Goal: Transaction & Acquisition: Obtain resource

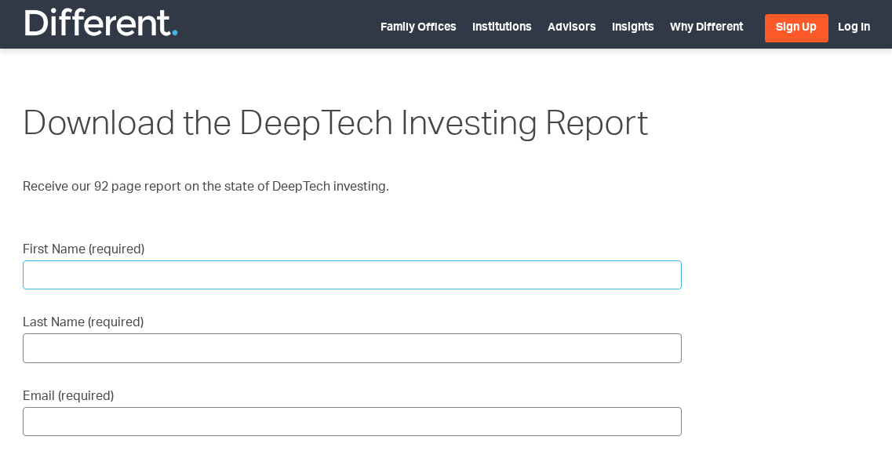
click at [271, 271] on input "First Name (required)" at bounding box center [352, 274] width 659 height 29
type input "Sridhar"
type input "Solur"
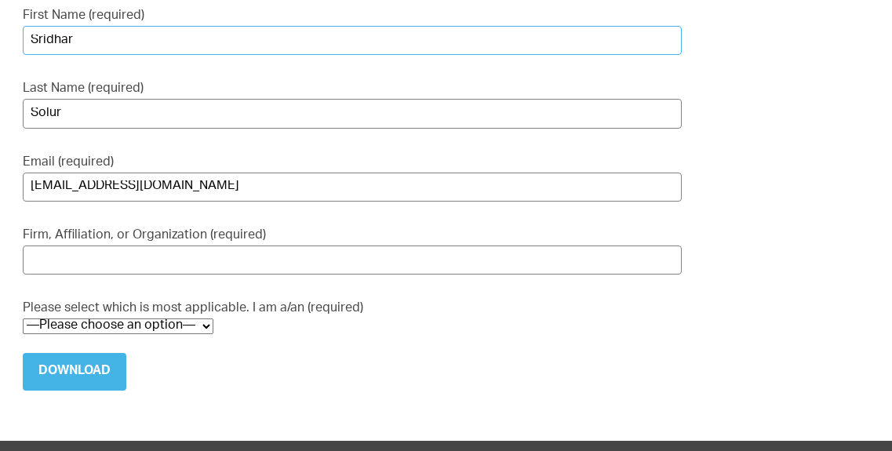
scroll to position [236, 0]
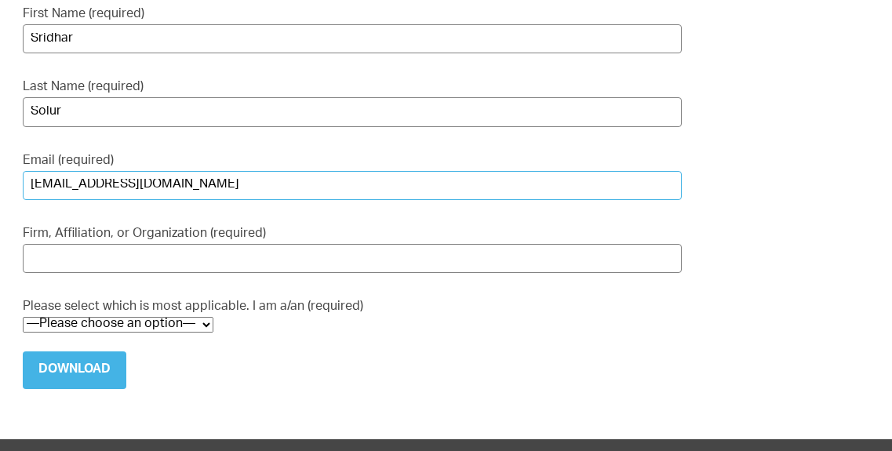
click at [164, 184] on input "[EMAIL_ADDRESS][DOMAIN_NAME]" at bounding box center [352, 185] width 659 height 29
click at [77, 189] on input "[EMAIL_ADDRESS][DOMAIN_NAME]" at bounding box center [352, 185] width 659 height 29
type input "[EMAIL_ADDRESS][DOMAIN_NAME]"
click at [87, 108] on input "Solur" at bounding box center [352, 111] width 659 height 29
type input "Sol"
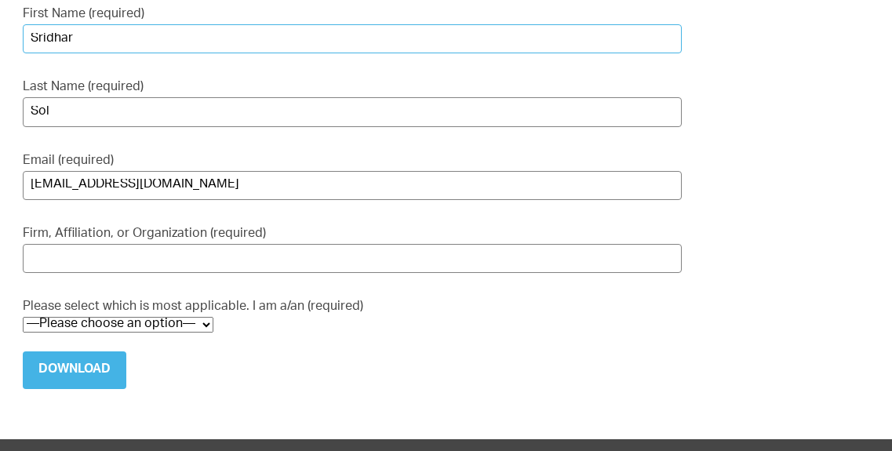
click at [82, 31] on input "Sridhar" at bounding box center [352, 38] width 659 height 29
type input "[PERSON_NAME]"
click at [86, 255] on input "Firm, Affiliation, or Organization (required)" at bounding box center [352, 258] width 659 height 29
type input "Avatr"
click at [205, 322] on select "—Please choose an option— Institutional Investor Individual Investor Family Off…" at bounding box center [118, 325] width 191 height 16
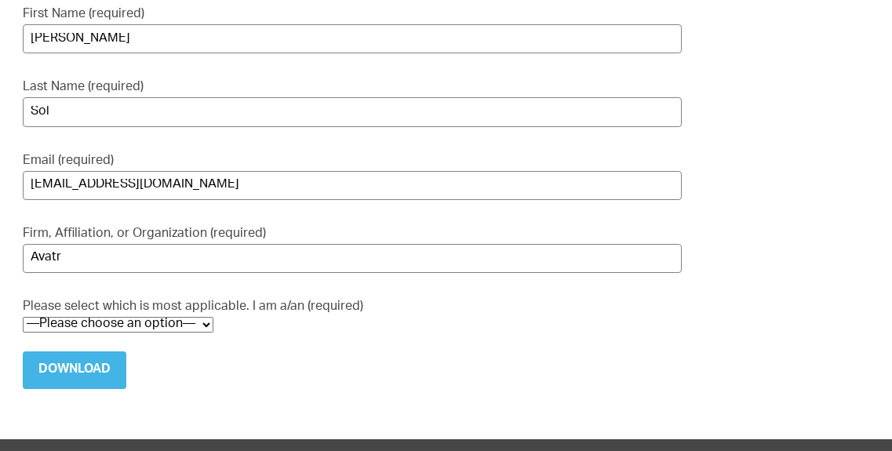
select select "Media Representative"
click at [23, 317] on select "—Please choose an option— Institutional Investor Individual Investor Family Off…" at bounding box center [118, 325] width 191 height 16
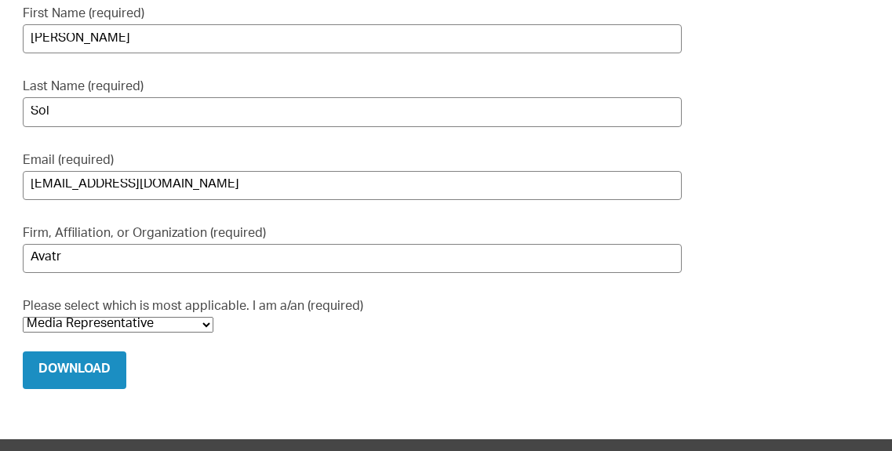
click at [79, 376] on input "Download" at bounding box center [75, 370] width 104 height 38
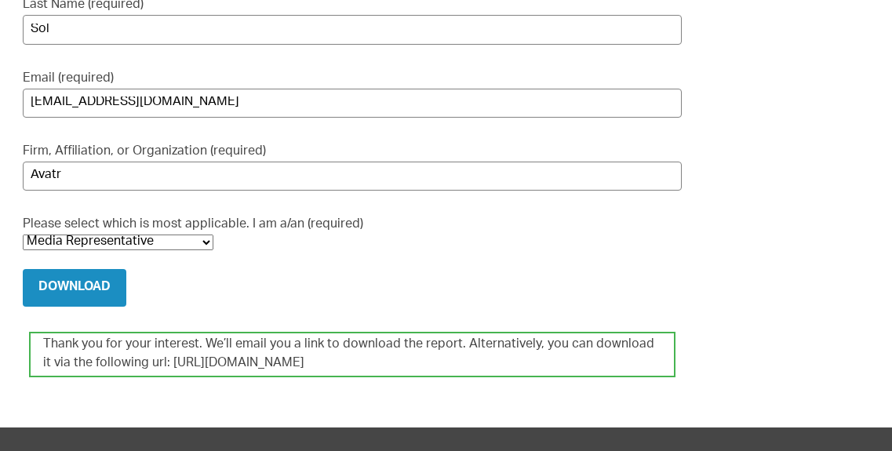
scroll to position [319, 0]
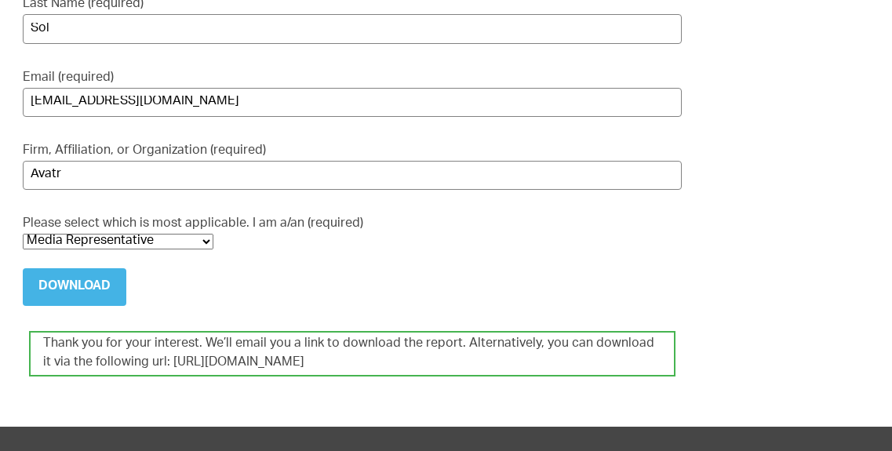
drag, startPoint x: 409, startPoint y: 361, endPoint x: 198, endPoint y: 367, distance: 211.1
click at [198, 367] on div "Thank you for your interest. We’ll email you a link to download the report. Alt…" at bounding box center [352, 353] width 646 height 45
click at [158, 362] on div "Thank you for your interest. We’ll email you a link to download the report. Alt…" at bounding box center [352, 353] width 646 height 45
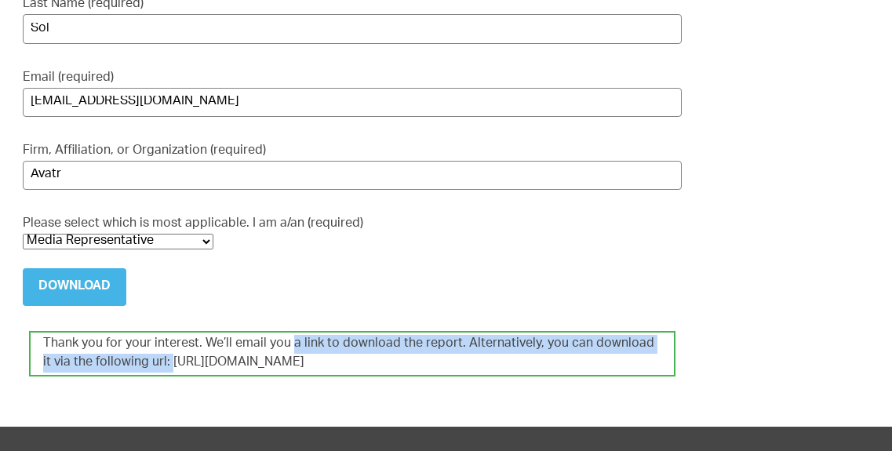
drag, startPoint x: 155, startPoint y: 362, endPoint x: 289, endPoint y: 350, distance: 133.9
click at [289, 350] on div "Thank you for your interest. We’ll email you a link to download the report. Alt…" at bounding box center [352, 353] width 646 height 45
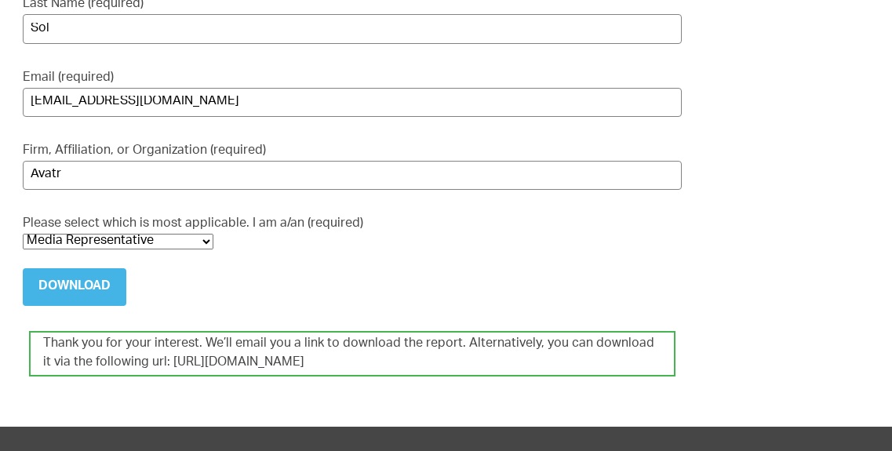
click at [416, 362] on div "Thank you for your interest. We’ll email you a link to download the report. Alt…" at bounding box center [352, 353] width 646 height 45
drag, startPoint x: 402, startPoint y: 358, endPoint x: 169, endPoint y: 357, distance: 232.2
click at [169, 357] on div "Thank you for your interest. We’ll email you a link to download the report. Alt…" at bounding box center [352, 353] width 646 height 45
click at [156, 358] on div "Thank you for your interest. We’ll email you a link to download the report. Alt…" at bounding box center [352, 353] width 646 height 45
drag, startPoint x: 156, startPoint y: 358, endPoint x: 187, endPoint y: 361, distance: 31.5
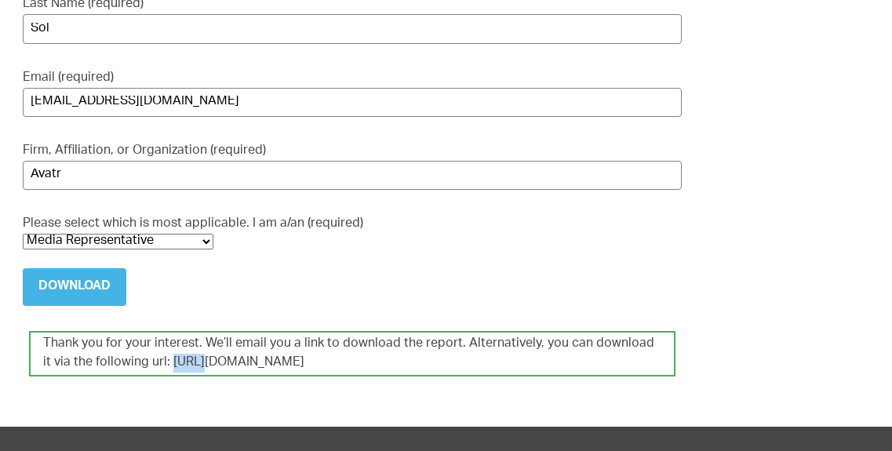
click at [187, 361] on div "Thank you for your interest. We’ll email you a link to download the report. Alt…" at bounding box center [352, 353] width 646 height 45
drag, startPoint x: 295, startPoint y: 362, endPoint x: 307, endPoint y: 362, distance: 11.8
click at [307, 362] on div "Thank you for your interest. We’ll email you a link to download the report. Alt…" at bounding box center [352, 353] width 646 height 45
click at [402, 358] on div "Thank you for your interest. We’ll email you a link to download the report. Alt…" at bounding box center [352, 353] width 646 height 45
drag, startPoint x: 402, startPoint y: 358, endPoint x: 162, endPoint y: 361, distance: 240.8
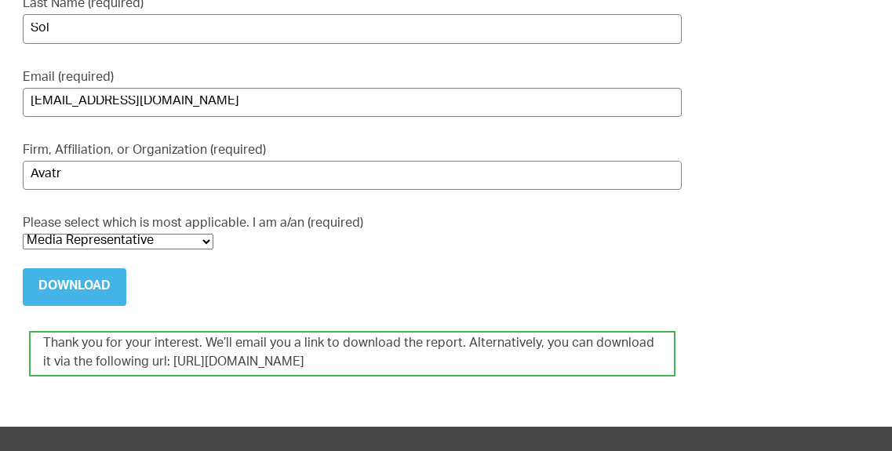
click at [162, 361] on div "Thank you for your interest. We’ll email you a link to download the report. Alt…" at bounding box center [352, 353] width 646 height 45
click at [156, 361] on div "Thank you for your interest. We’ll email you a link to download the report. Alt…" at bounding box center [352, 353] width 646 height 45
copy div "[URL][DOMAIN_NAME]"
